Goal: Transaction & Acquisition: Purchase product/service

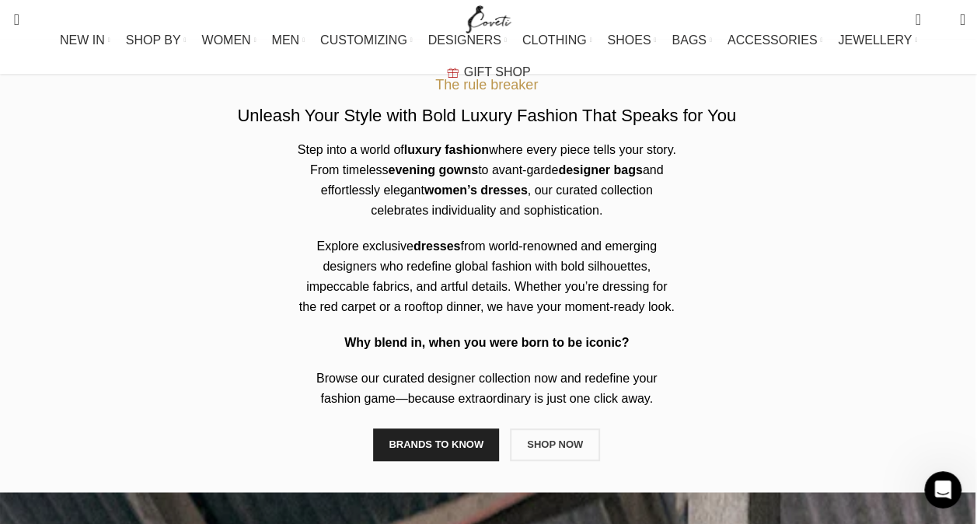
scroll to position [747, 0]
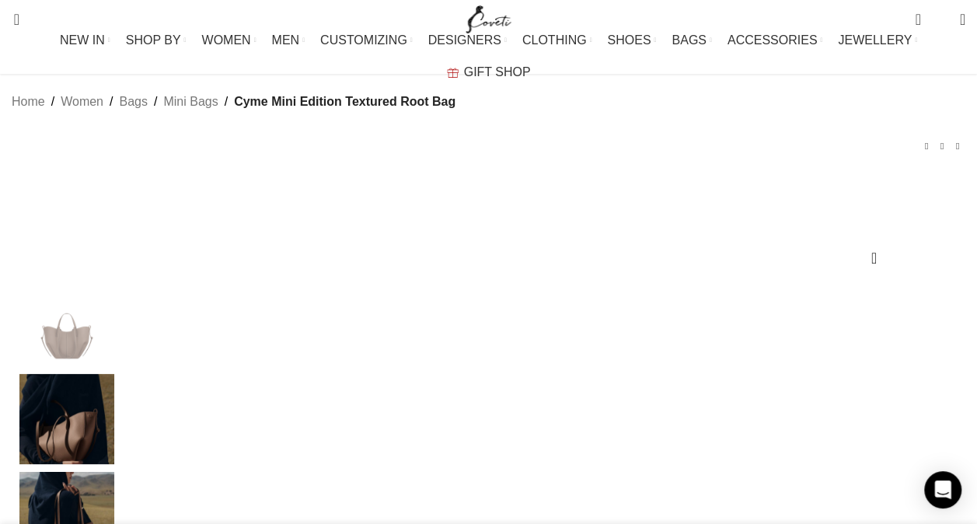
scroll to position [0, 491]
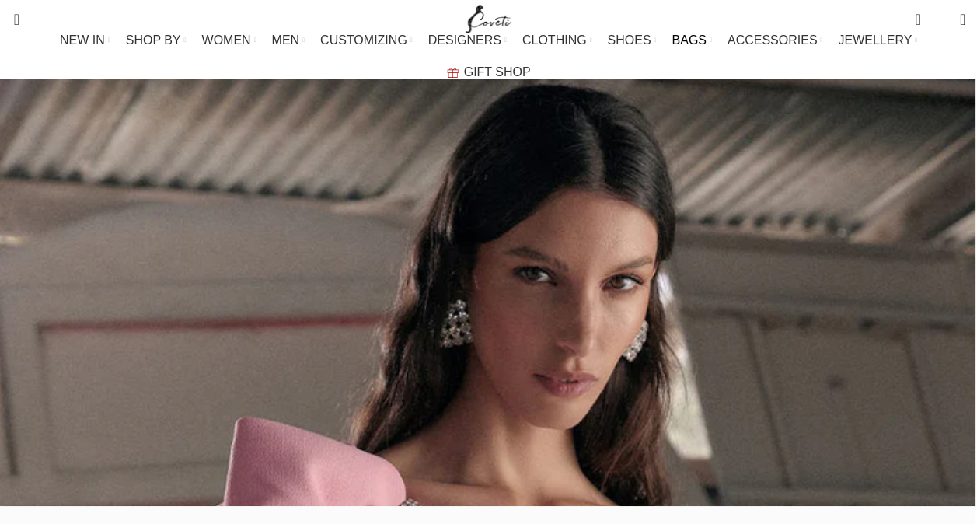
click at [672, 47] on span "BAGS" at bounding box center [689, 40] width 34 height 15
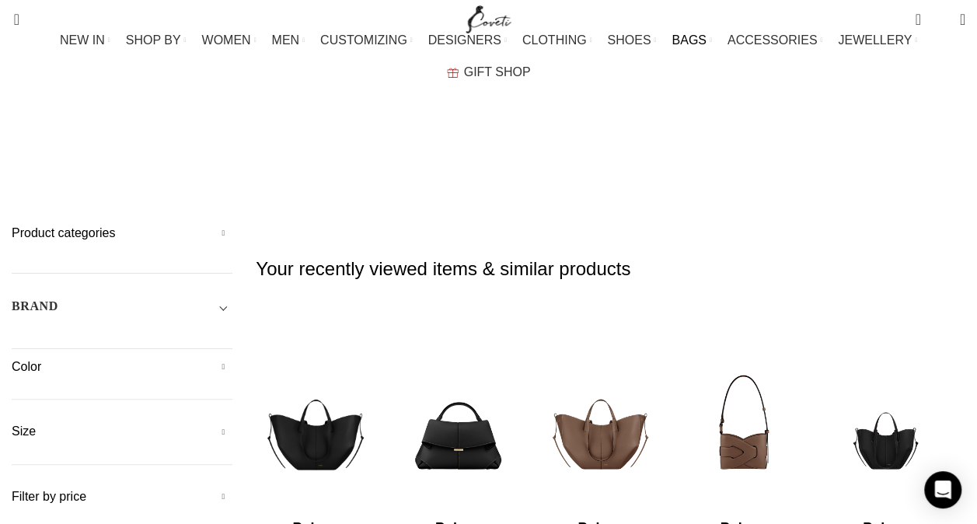
click at [225, 297] on span "Toggle filter" at bounding box center [223, 306] width 19 height 19
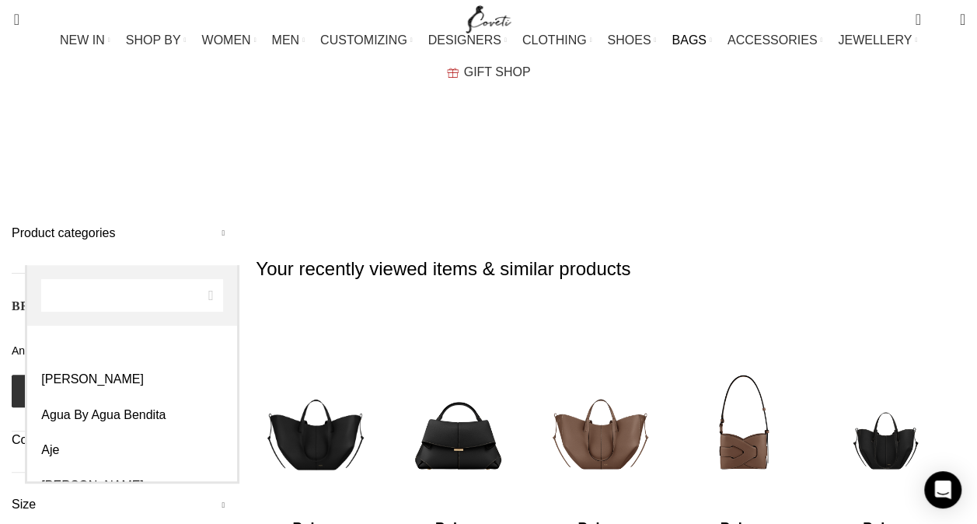
click at [95, 334] on span "Any Brand" at bounding box center [122, 350] width 221 height 33
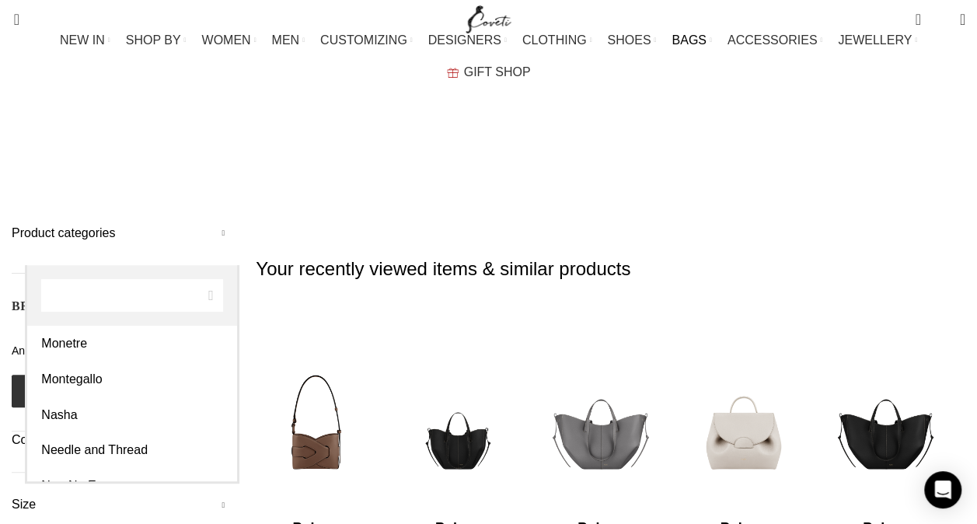
scroll to position [3371, 0]
select select "polene"
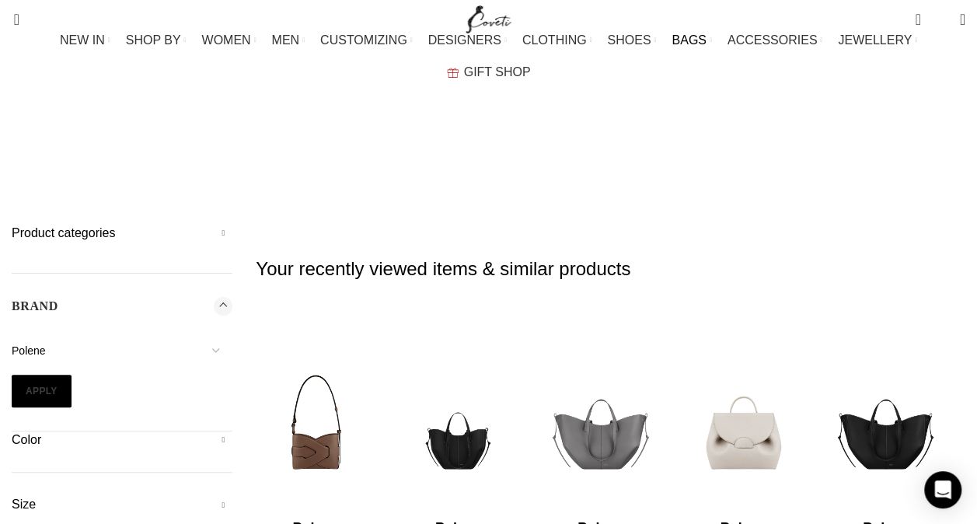
click at [51, 375] on button "Apply" at bounding box center [42, 391] width 60 height 33
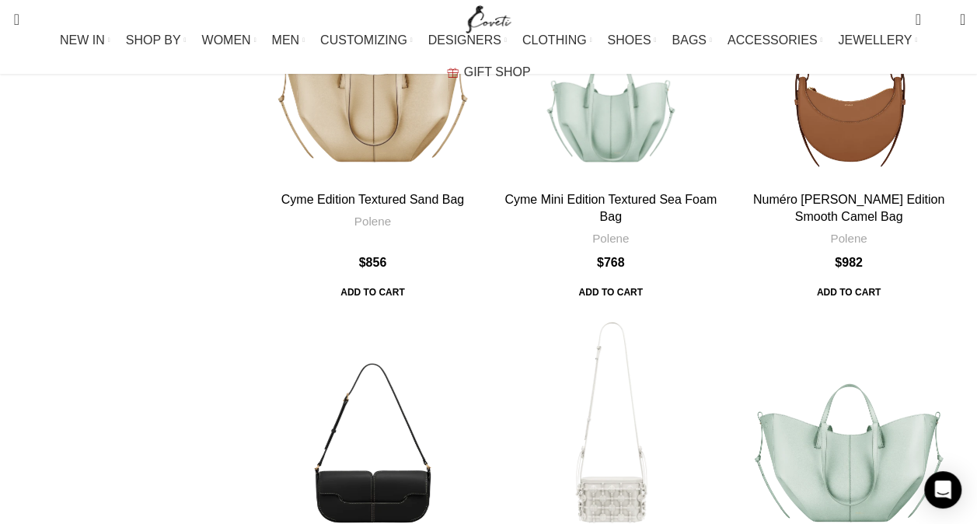
scroll to position [5583, 0]
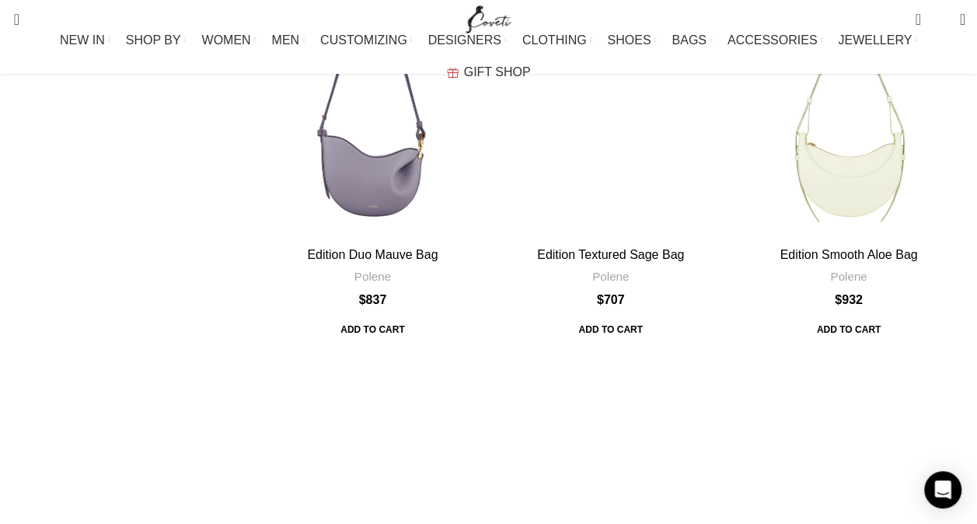
scroll to position [2712, 0]
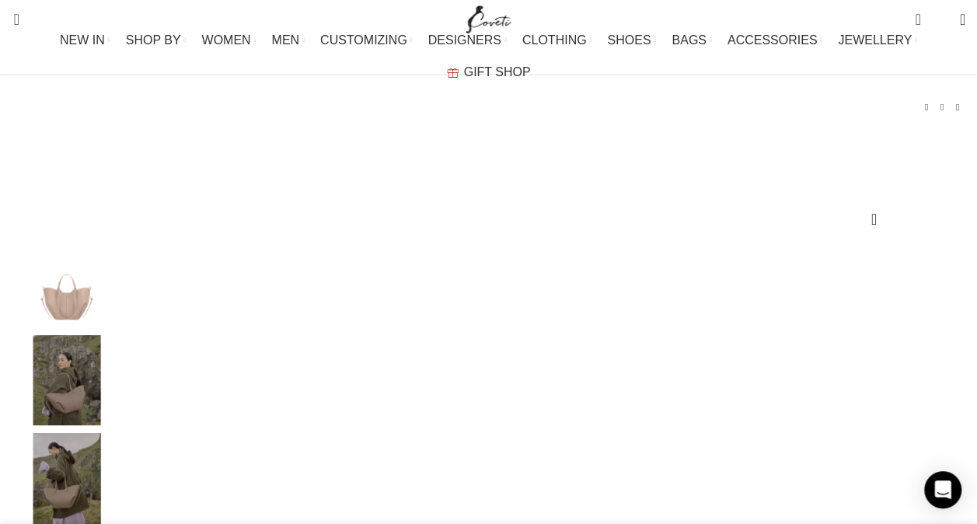
scroll to position [53, 0]
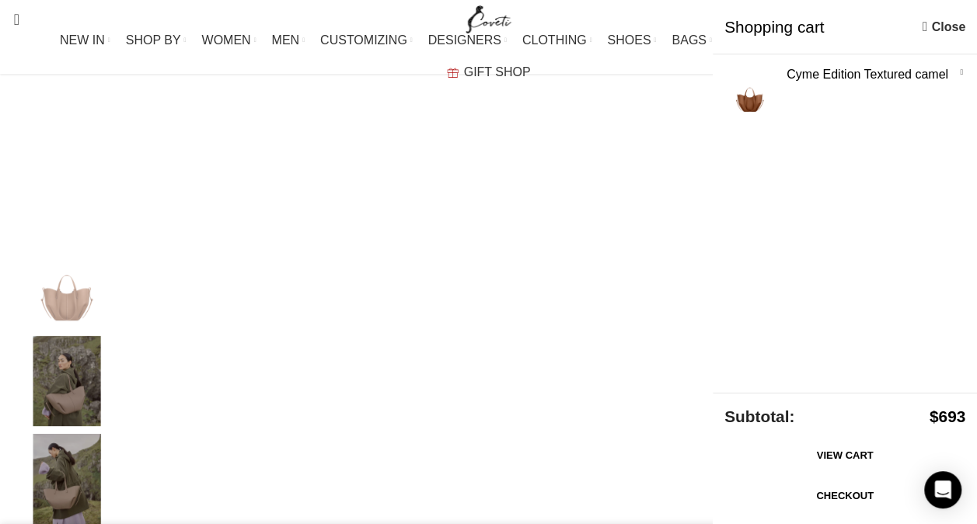
click at [824, 493] on link "Checkout" at bounding box center [845, 496] width 241 height 33
